Goal: Task Accomplishment & Management: Manage account settings

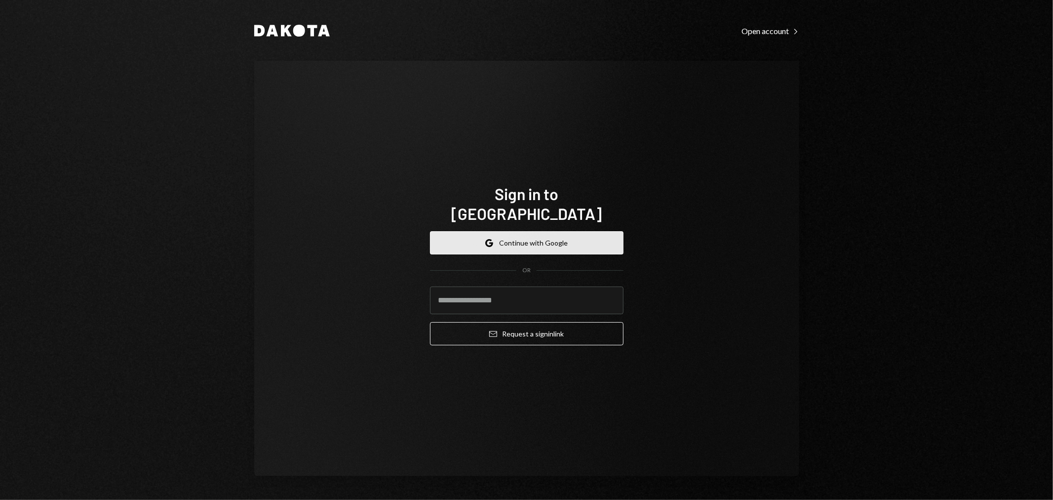
click at [530, 231] on button "Google Continue with Google" at bounding box center [527, 242] width 194 height 23
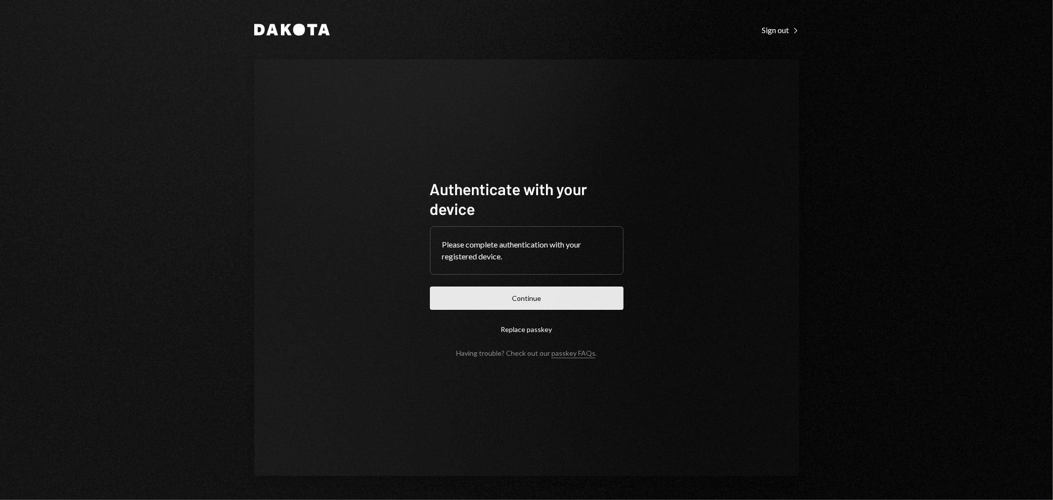
click at [578, 295] on button "Continue" at bounding box center [527, 297] width 194 height 23
click at [567, 297] on button "Continue" at bounding box center [527, 297] width 194 height 23
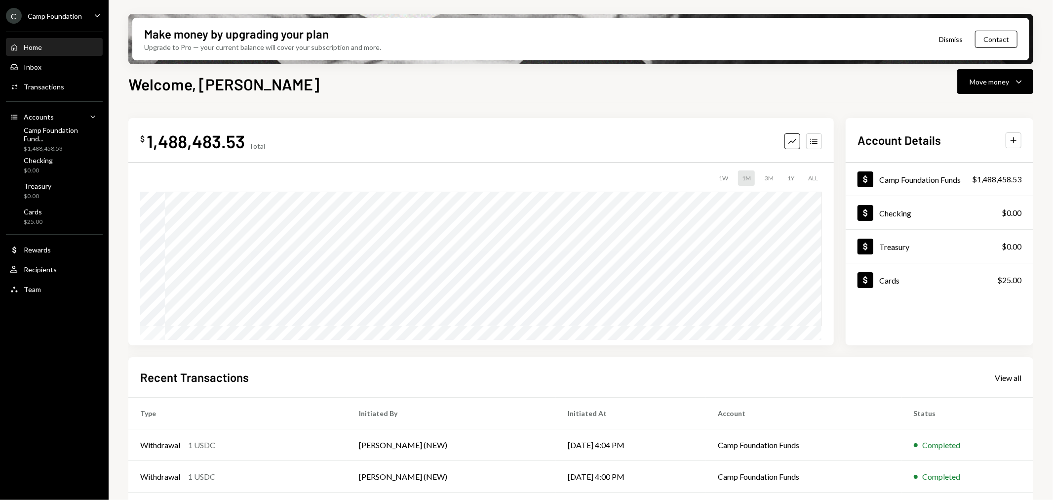
click at [66, 16] on div "Camp Foundation" at bounding box center [55, 16] width 54 height 8
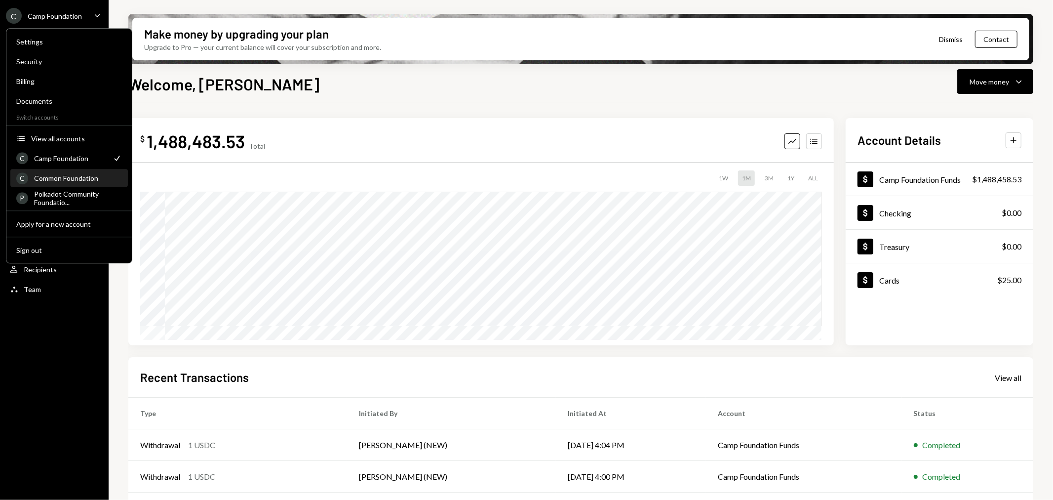
click at [71, 179] on div "Common Foundation" at bounding box center [78, 178] width 88 height 8
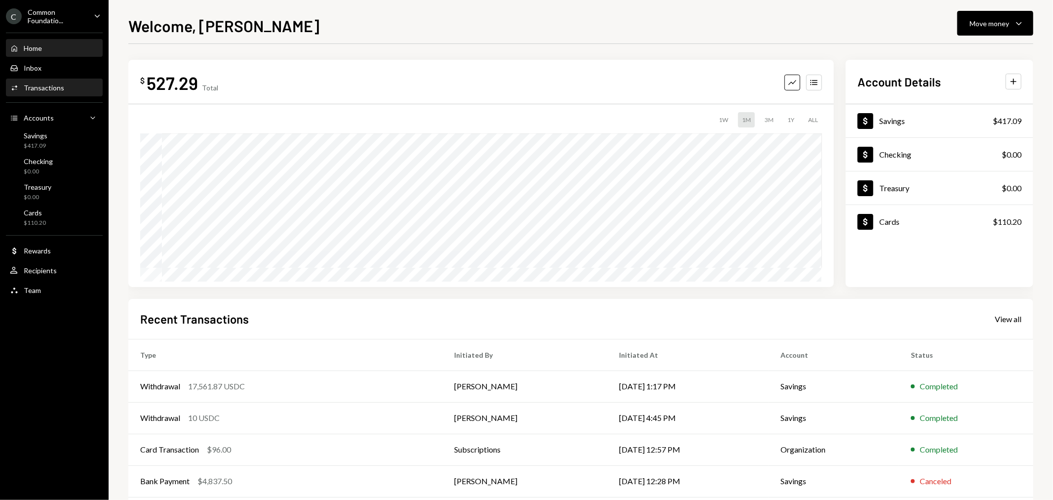
click at [57, 90] on div "Transactions" at bounding box center [44, 87] width 40 height 8
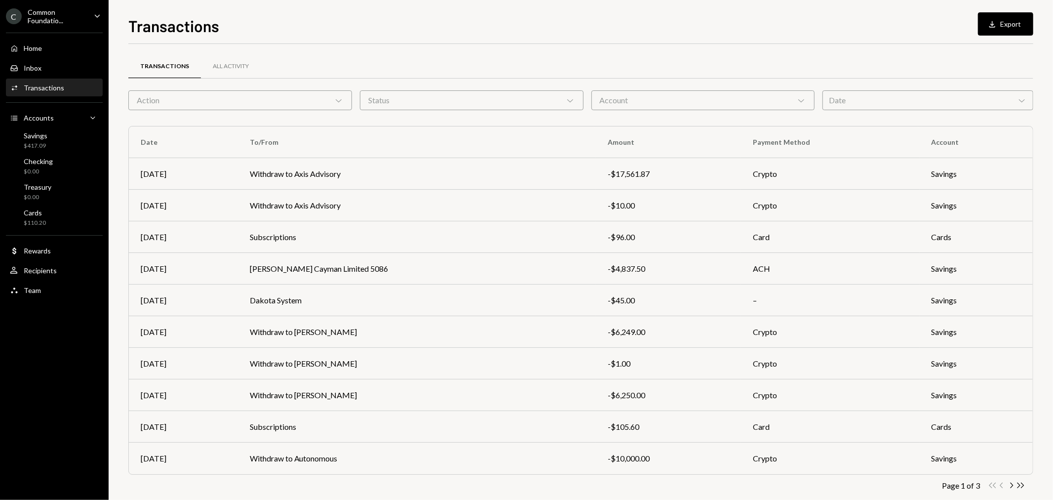
click at [346, 98] on div "Action Chevron Down" at bounding box center [240, 100] width 224 height 20
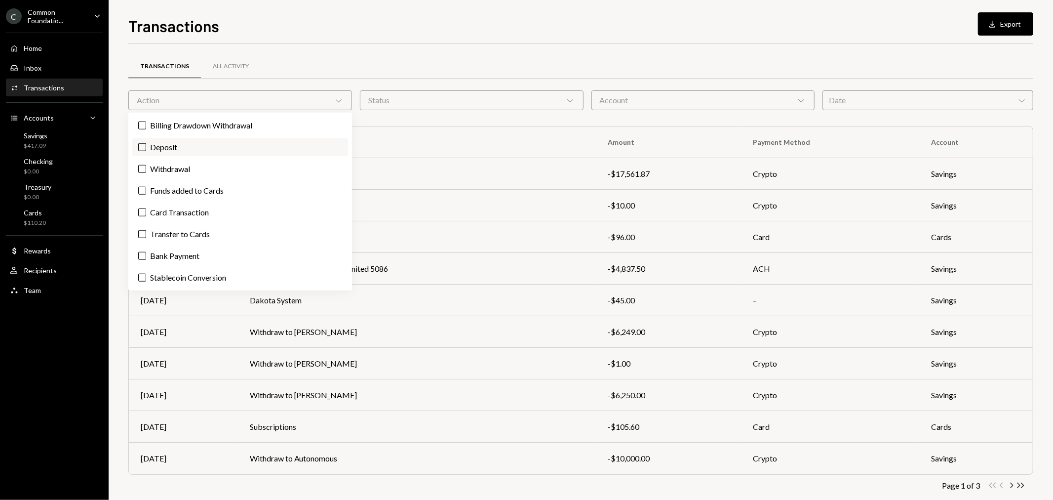
click at [268, 155] on label "Deposit" at bounding box center [240, 147] width 216 height 18
click at [146, 151] on button "Deposit" at bounding box center [142, 147] width 8 height 8
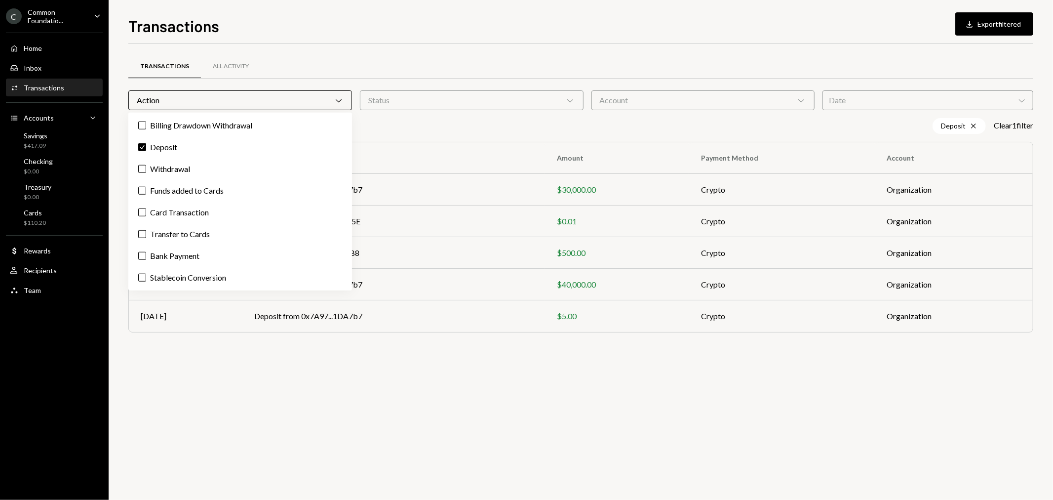
click at [427, 428] on div "Transactions All Activity Action Chevron Down Status Chevron Down Account Chevr…" at bounding box center [580, 272] width 905 height 456
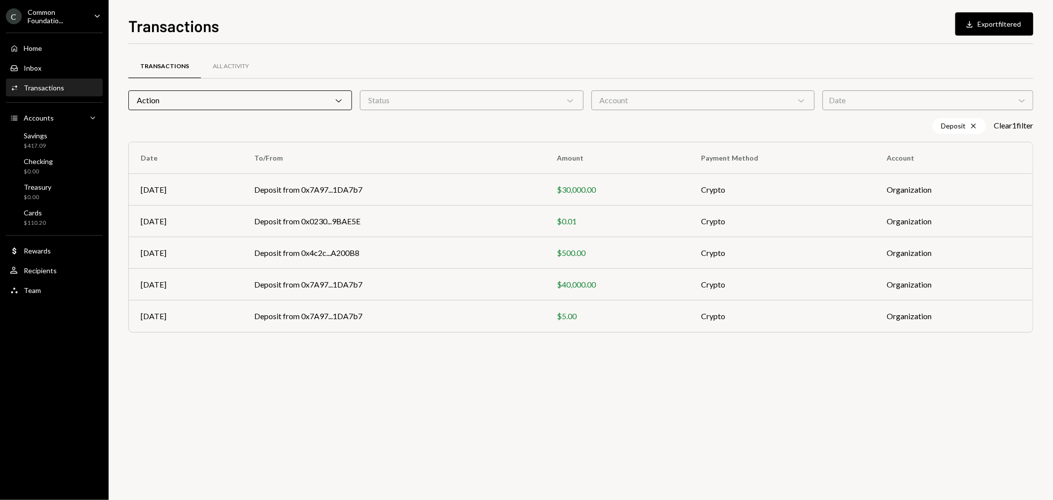
click at [80, 12] on div "Common Foundatio..." at bounding box center [57, 16] width 58 height 17
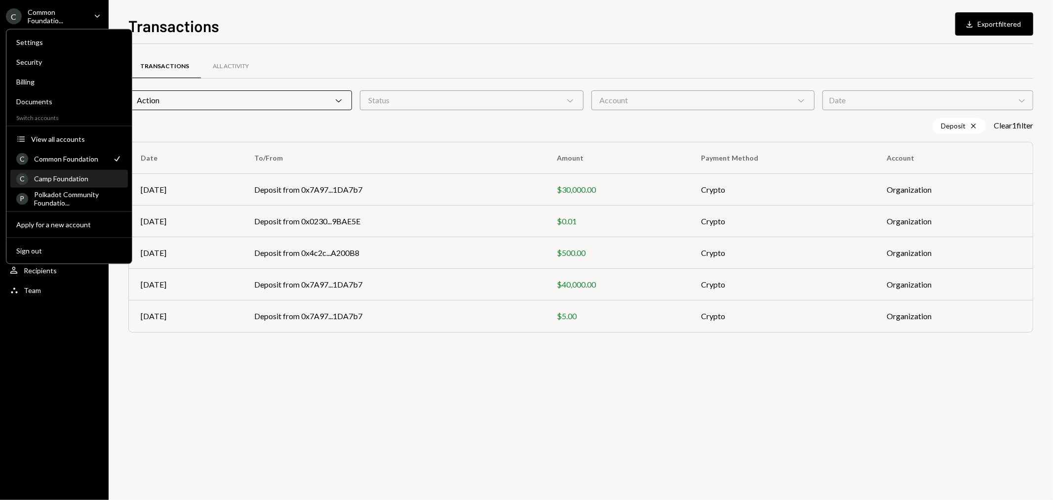
click at [69, 174] on div "Camp Foundation" at bounding box center [78, 178] width 88 height 8
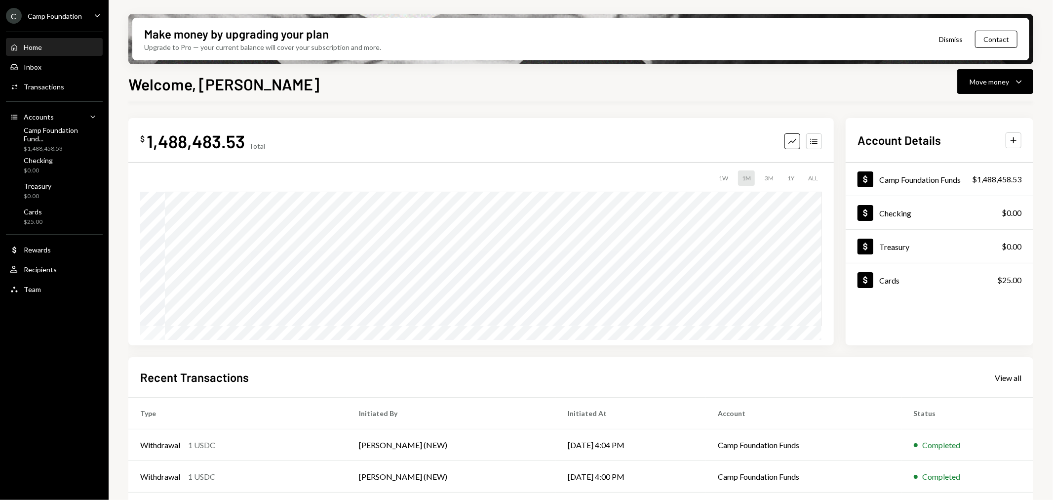
scroll to position [95, 0]
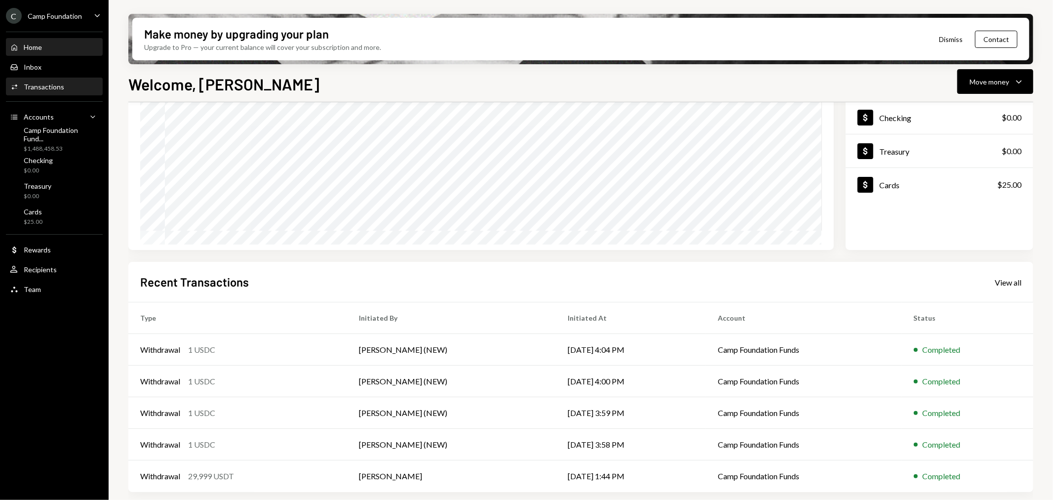
click at [52, 89] on div "Transactions" at bounding box center [44, 86] width 40 height 8
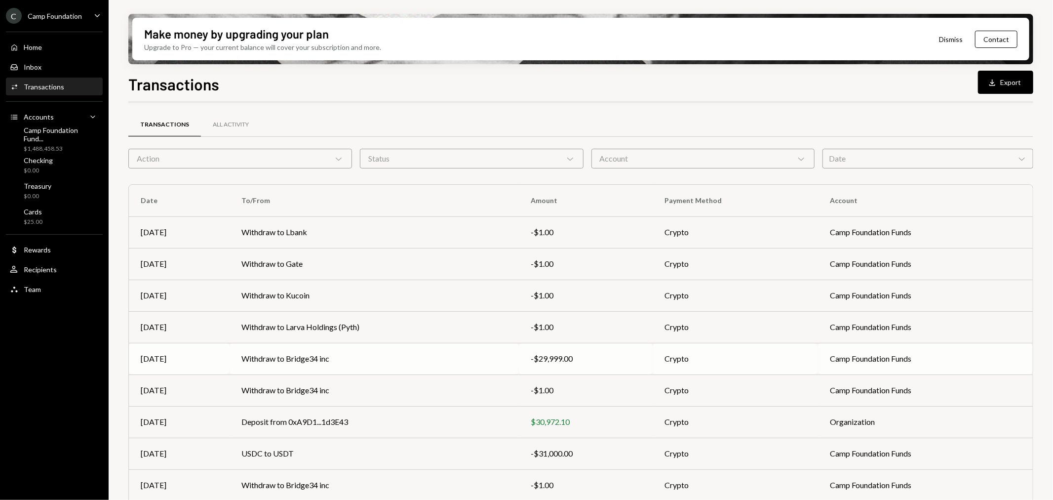
scroll to position [62, 0]
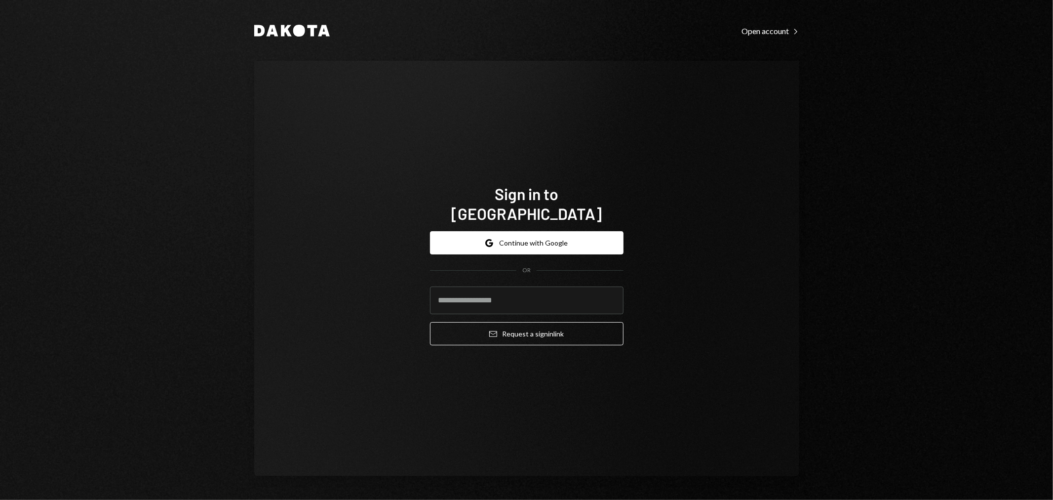
click at [832, 278] on div "Dakota Open account Right Caret Sign in to [GEOGRAPHIC_DATA] Google Continue wi…" at bounding box center [526, 250] width 1053 height 500
